Goal: Register for event/course

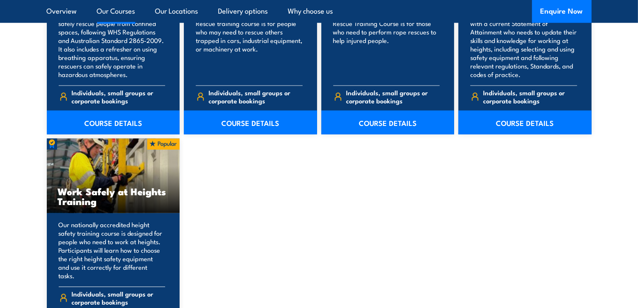
scroll to position [1064, 0]
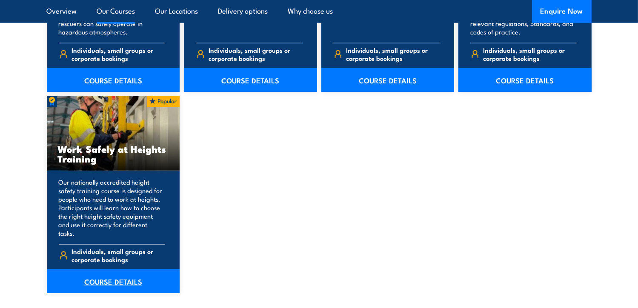
click at [109, 274] on link "COURSE DETAILS" at bounding box center [113, 281] width 133 height 24
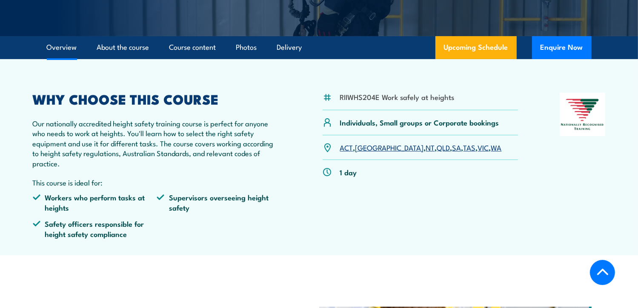
scroll to position [213, 0]
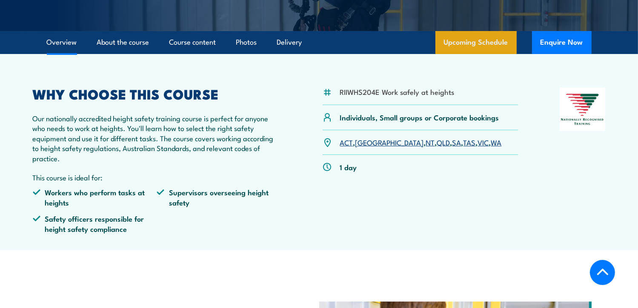
click at [484, 37] on link "Upcoming Schedule" at bounding box center [475, 42] width 81 height 23
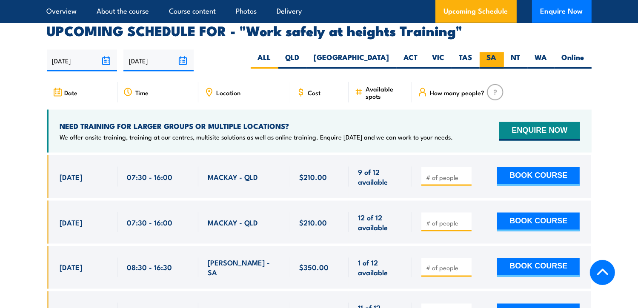
scroll to position [1354, 0]
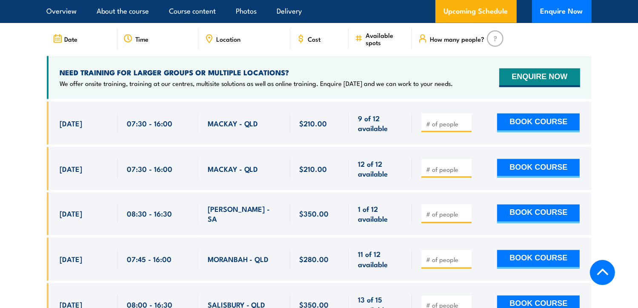
click at [437, 120] on input "number" at bounding box center [447, 124] width 43 height 9
